Goal: Task Accomplishment & Management: Manage account settings

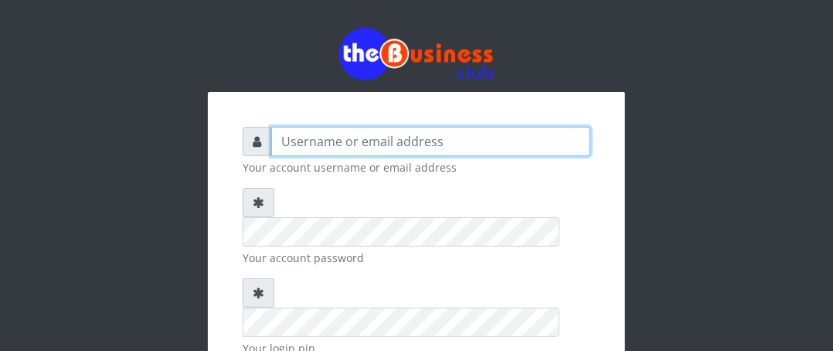
type input "Boboyen"
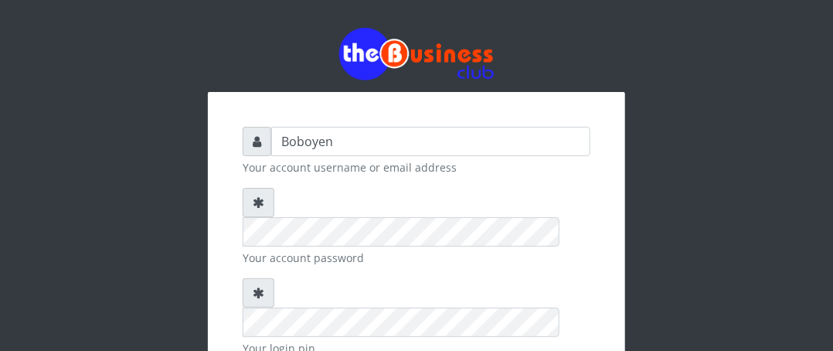
click at [619, 194] on div "Boboyen Your account username or email address Your account password Your login…" at bounding box center [416, 327] width 417 height 471
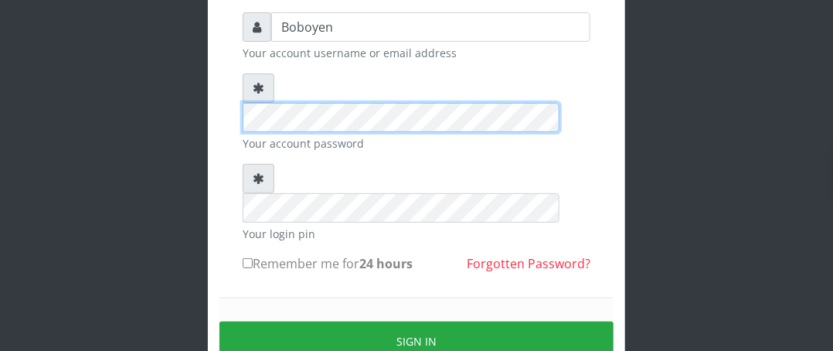
scroll to position [181, 0]
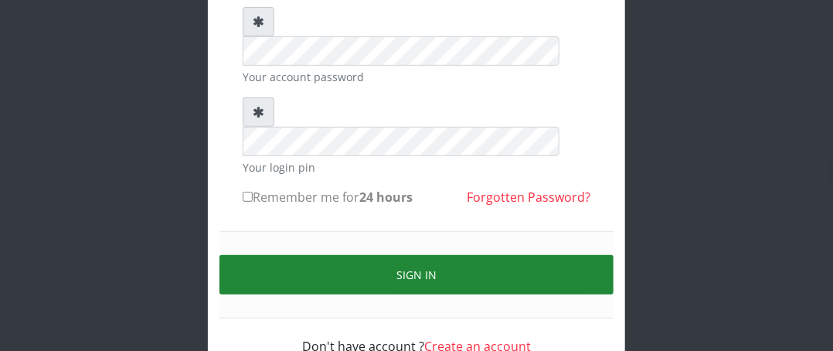
click at [324, 255] on button "Sign in" at bounding box center [416, 274] width 394 height 39
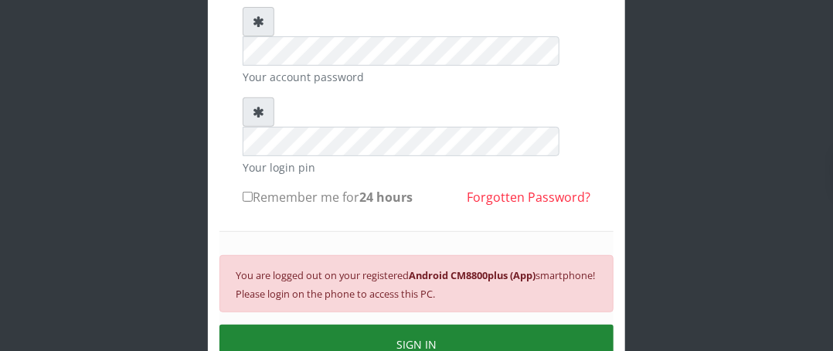
click at [479, 324] on button "SIGN IN" at bounding box center [416, 343] width 394 height 39
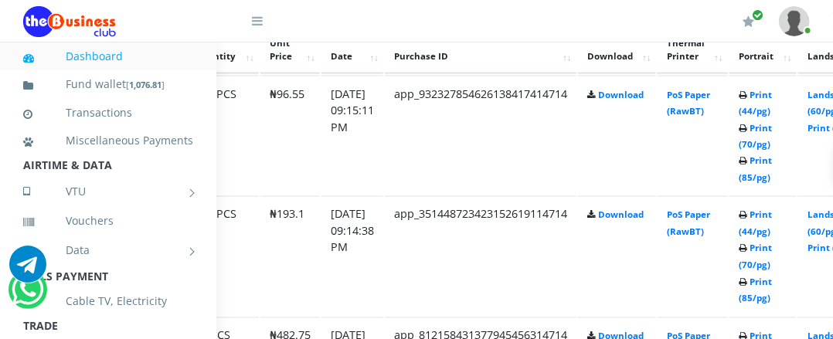
scroll to position [899, 195]
